Goal: Find specific page/section: Find specific page/section

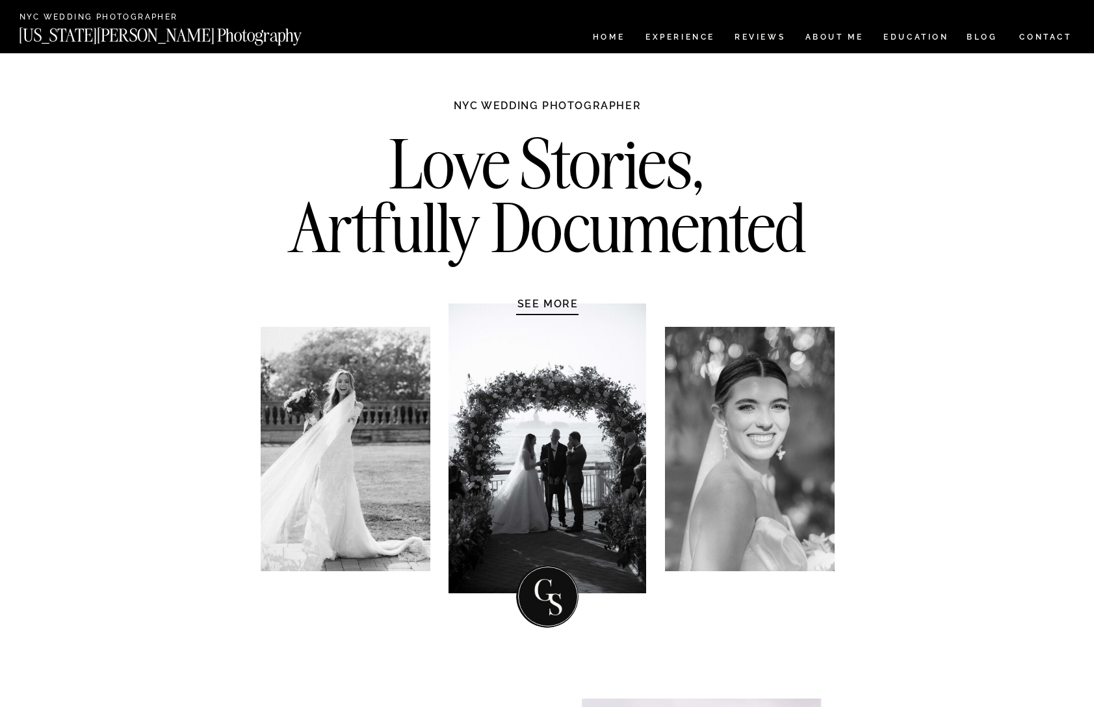
click at [1019, 33] on nav "CONTACT" at bounding box center [1046, 37] width 54 height 14
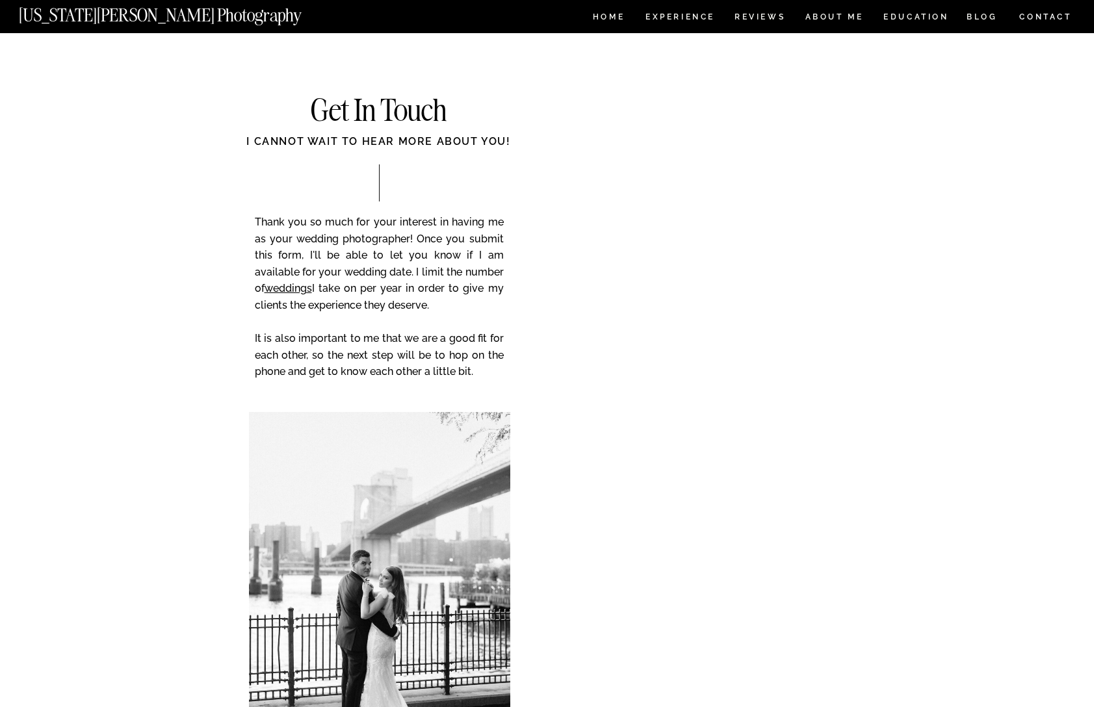
click at [789, 14] on div at bounding box center [547, 16] width 1094 height 33
click at [811, 16] on nav "ABOUT ME" at bounding box center [834, 18] width 59 height 11
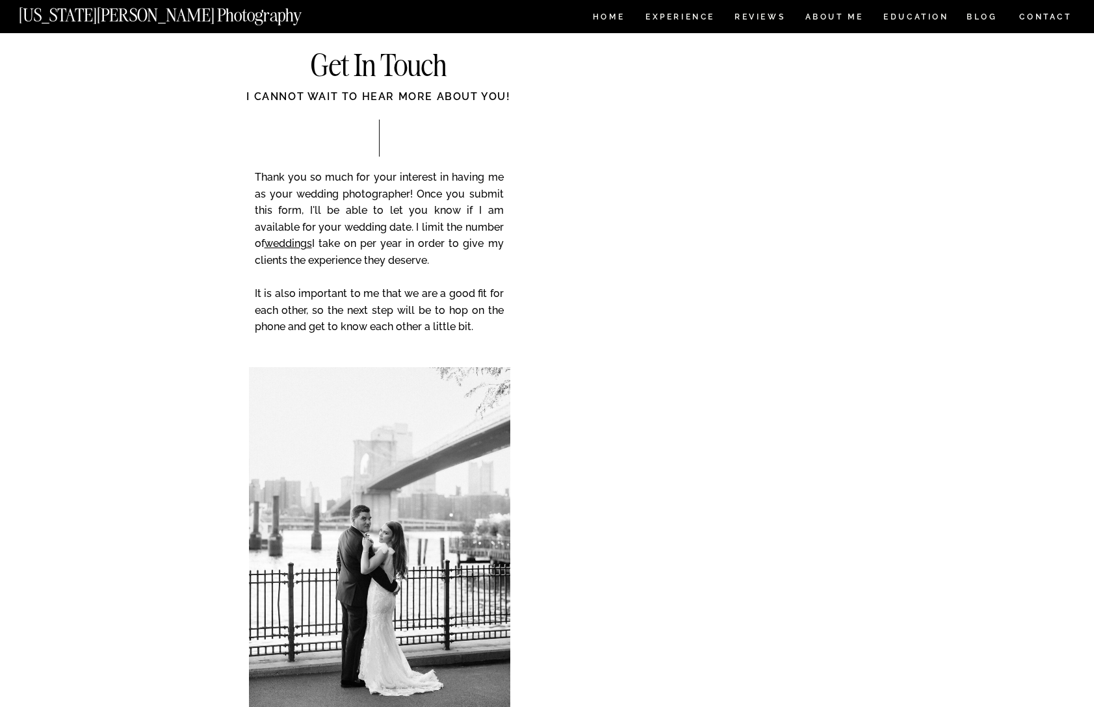
scroll to position [2141, 0]
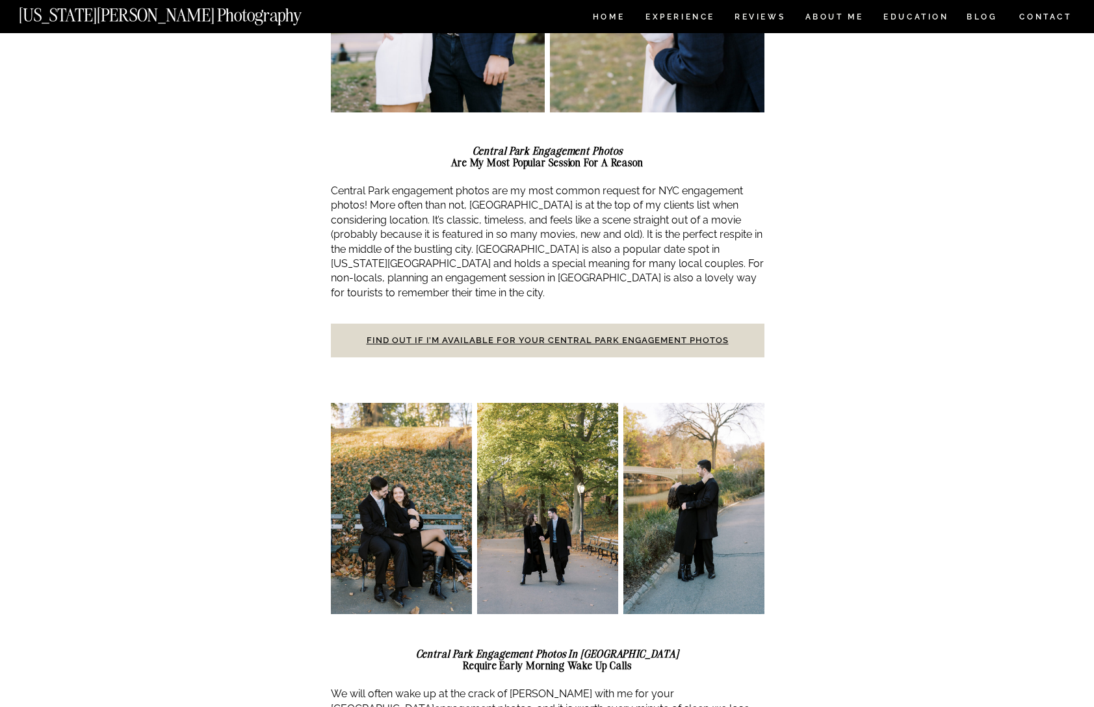
scroll to position [508, 0]
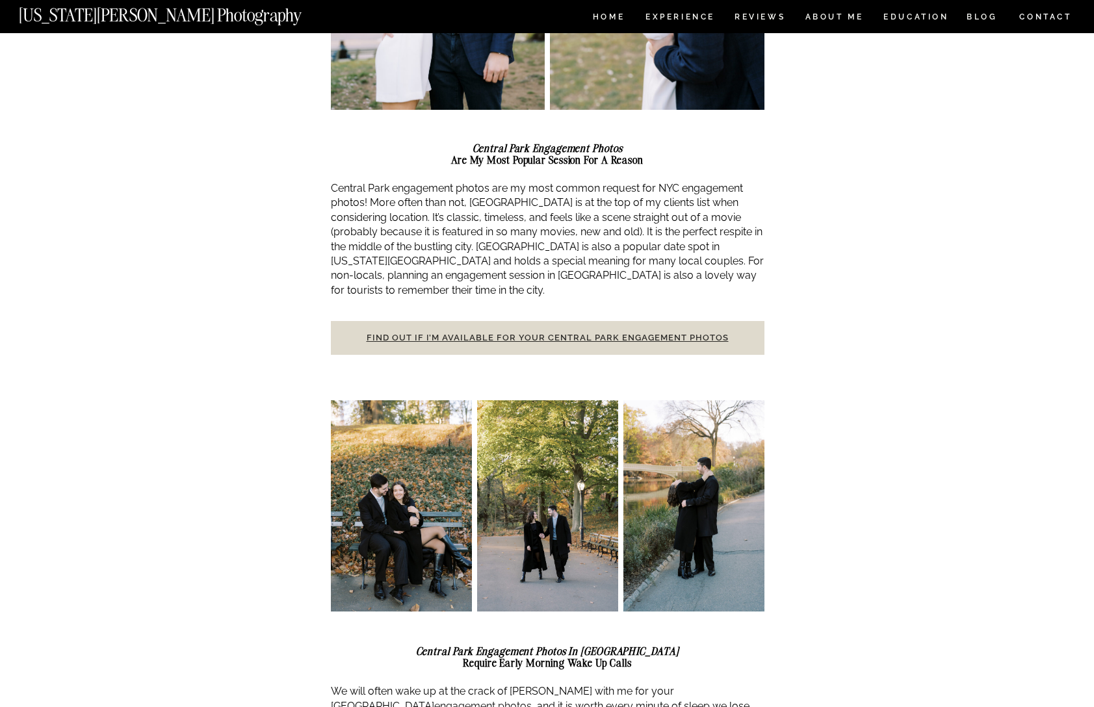
click at [528, 333] on link "Find out if I’m available for your Central Park engagement photos" at bounding box center [548, 338] width 362 height 10
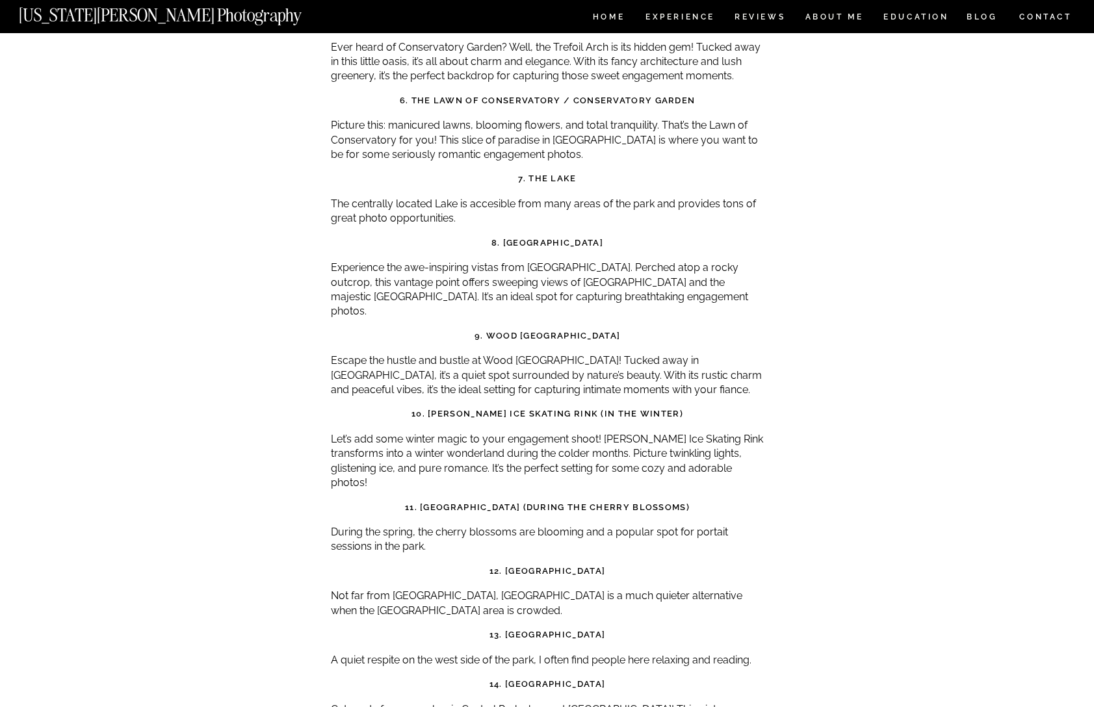
scroll to position [4910, 0]
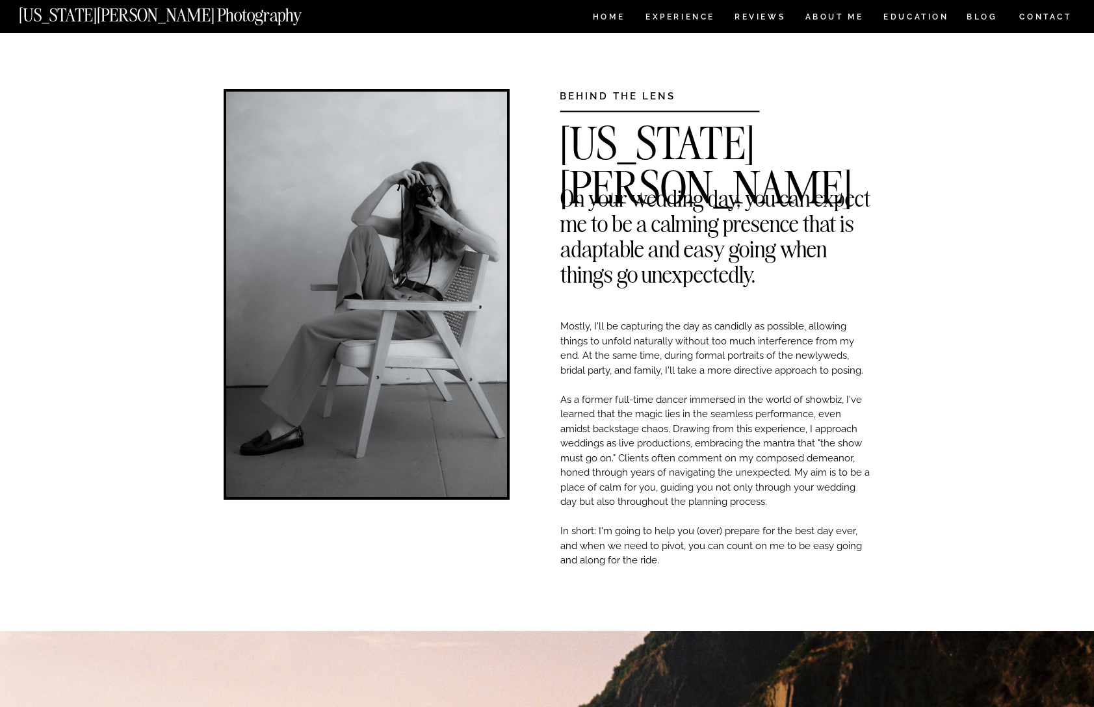
scroll to position [2141, 0]
